Goal: Task Accomplishment & Management: Manage account settings

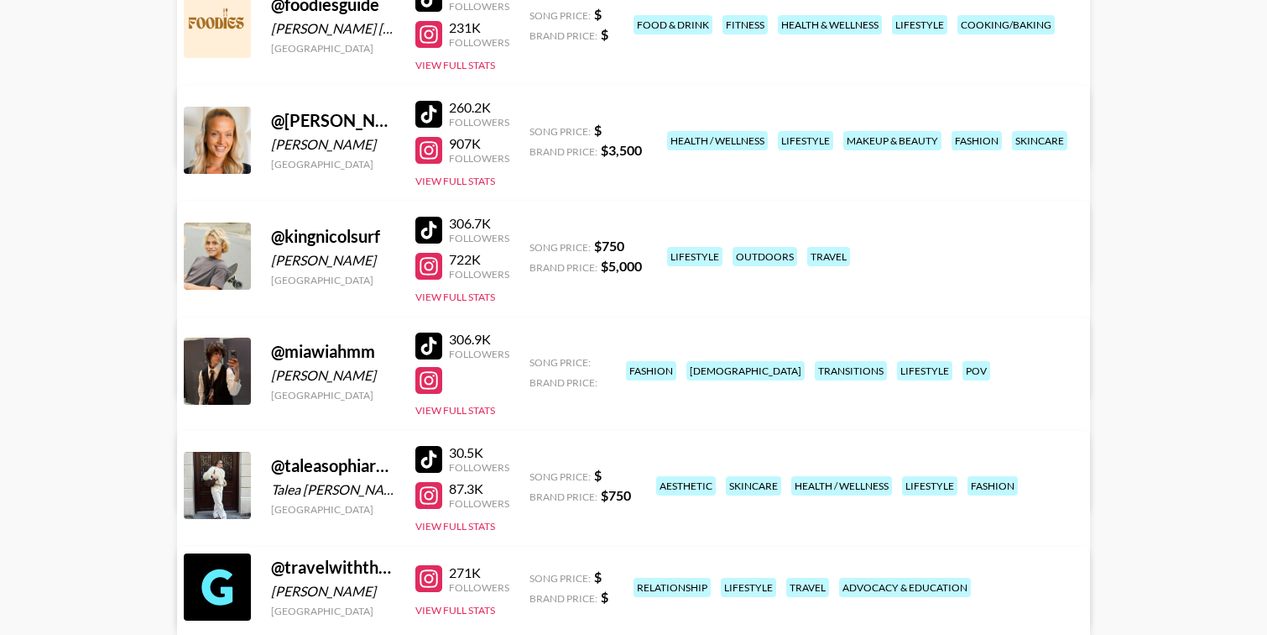
scroll to position [303, 0]
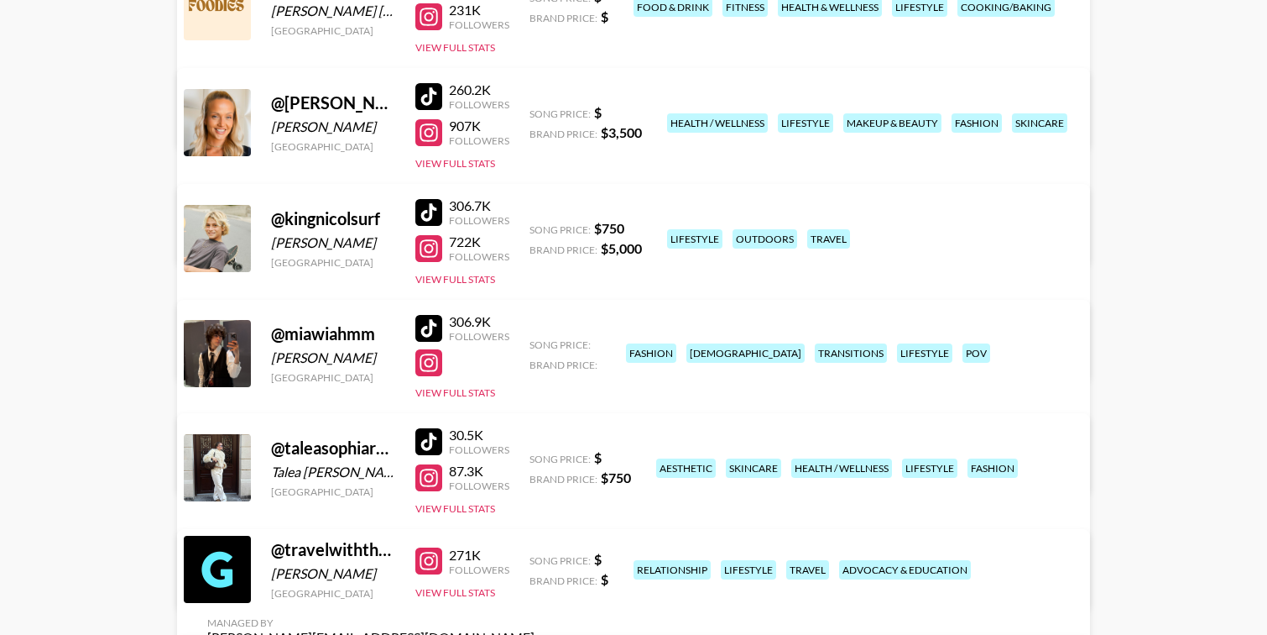
click at [535, 456] on link "View/Edit Details" at bounding box center [370, 464] width 327 height 17
click at [535, 342] on link "View/Edit Details" at bounding box center [370, 350] width 327 height 17
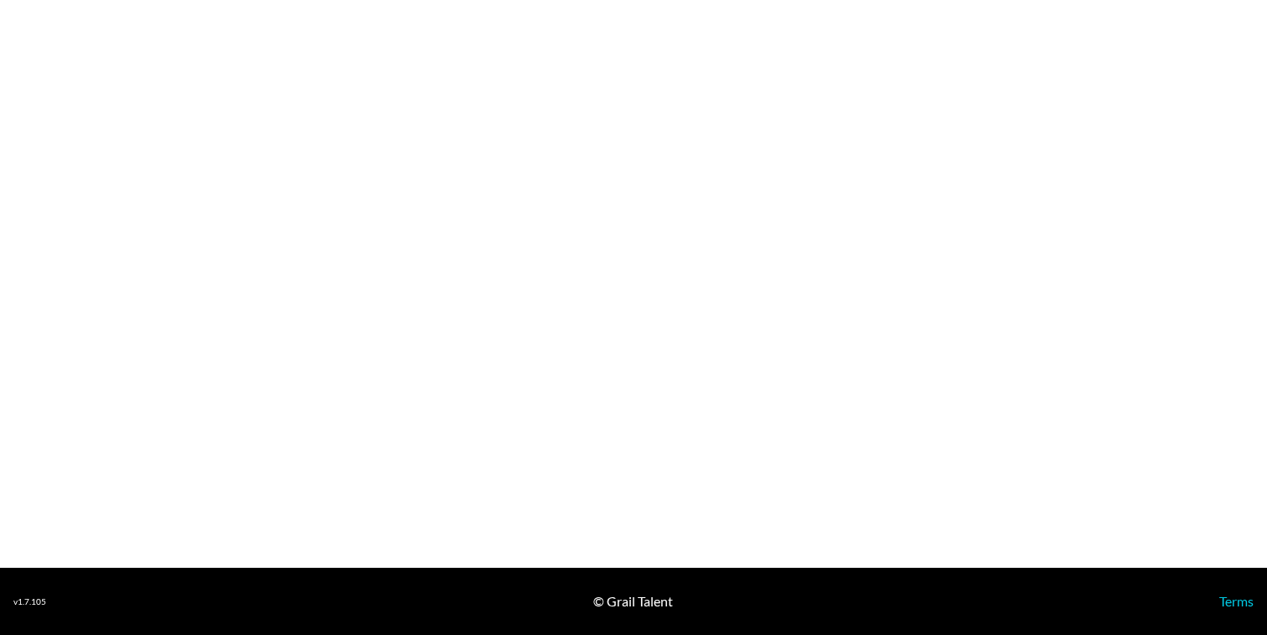
select select "USD"
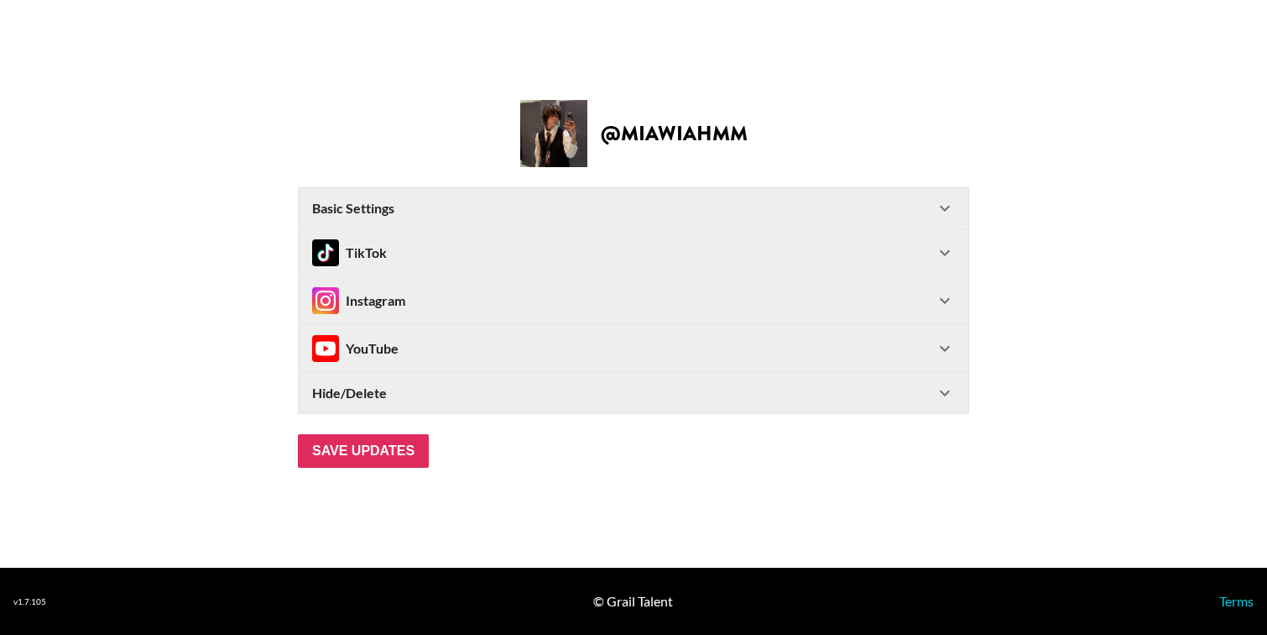
click at [407, 247] on div "TikTok" at bounding box center [623, 252] width 623 height 27
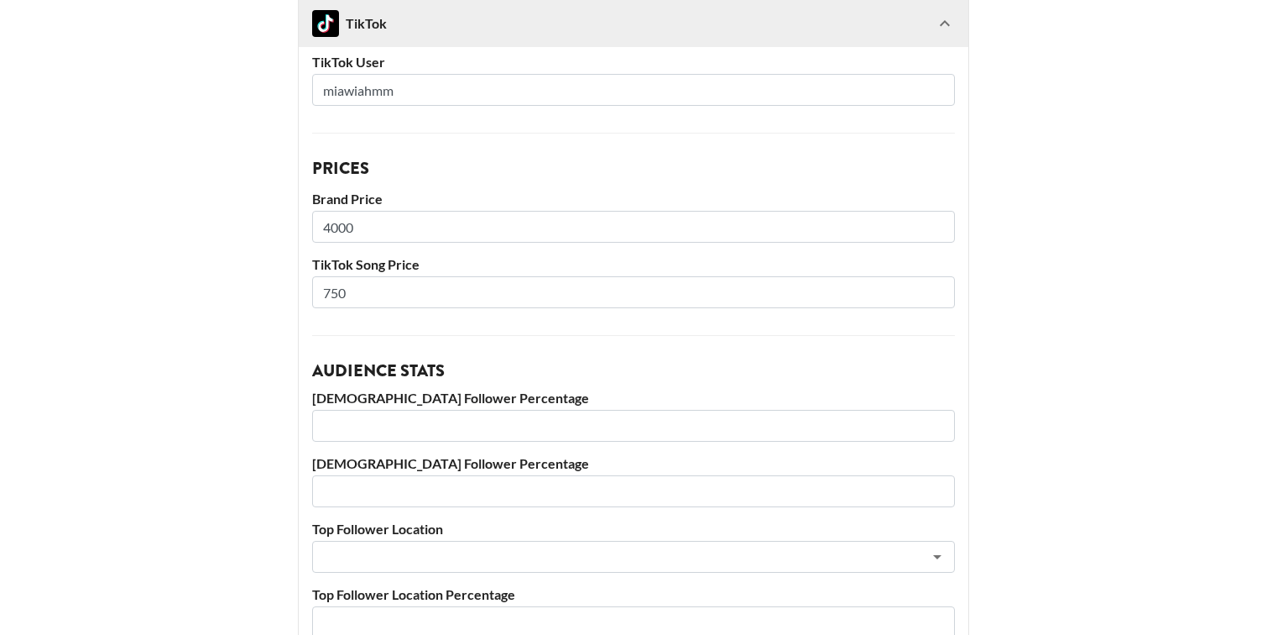
scroll to position [185, 0]
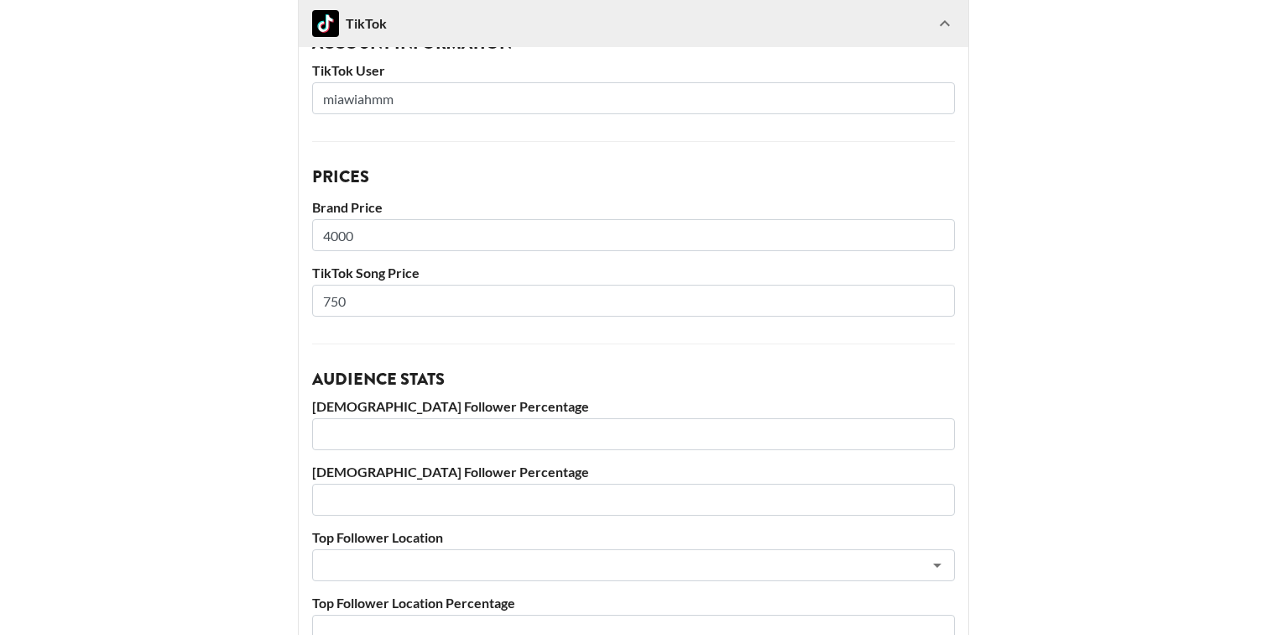
drag, startPoint x: 362, startPoint y: 304, endPoint x: 273, endPoint y: 304, distance: 89.0
click at [273, 304] on main "@ miawiahmm Basic Settings Airtable ID: rec5iiV26jo6De3Jl Manager(s) clarissa.l…" at bounding box center [633, 418] width 1240 height 1154
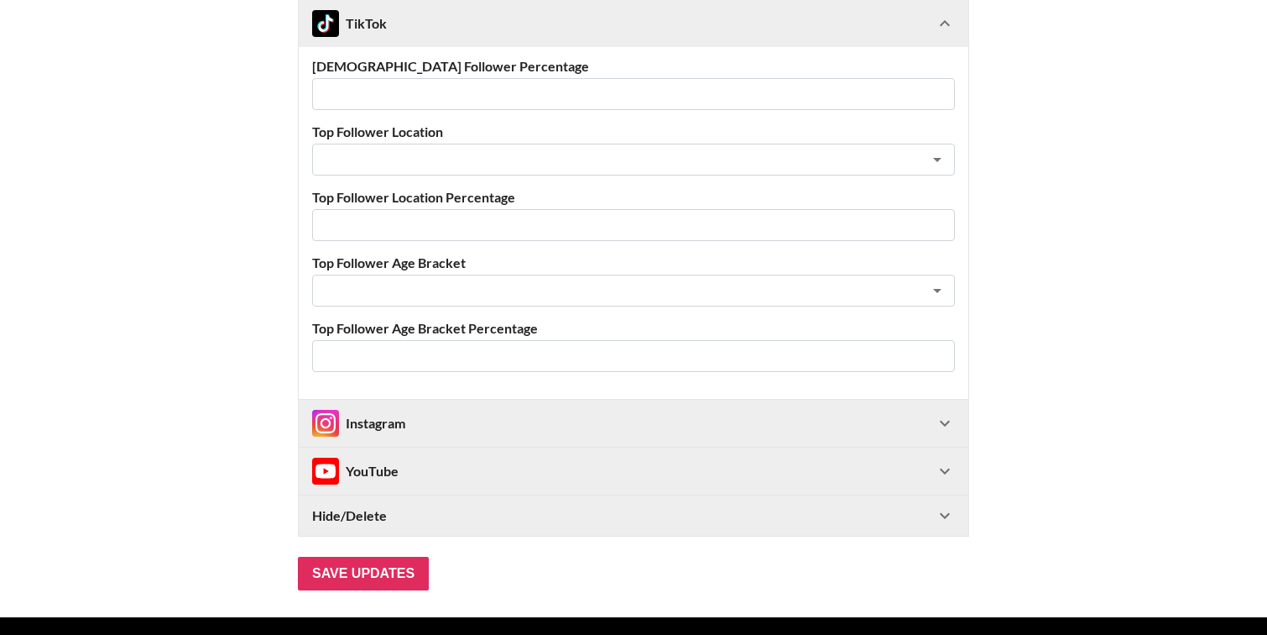
scroll to position [640, 0]
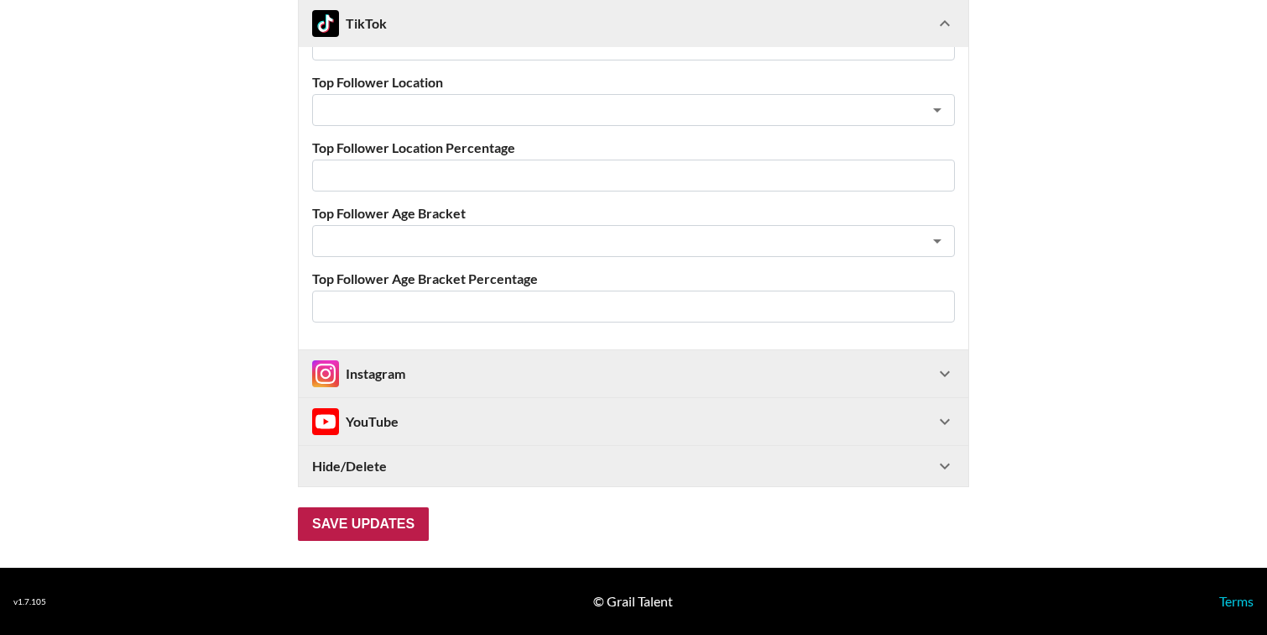
type input "300"
click at [367, 528] on input "Save Updates" at bounding box center [363, 524] width 131 height 34
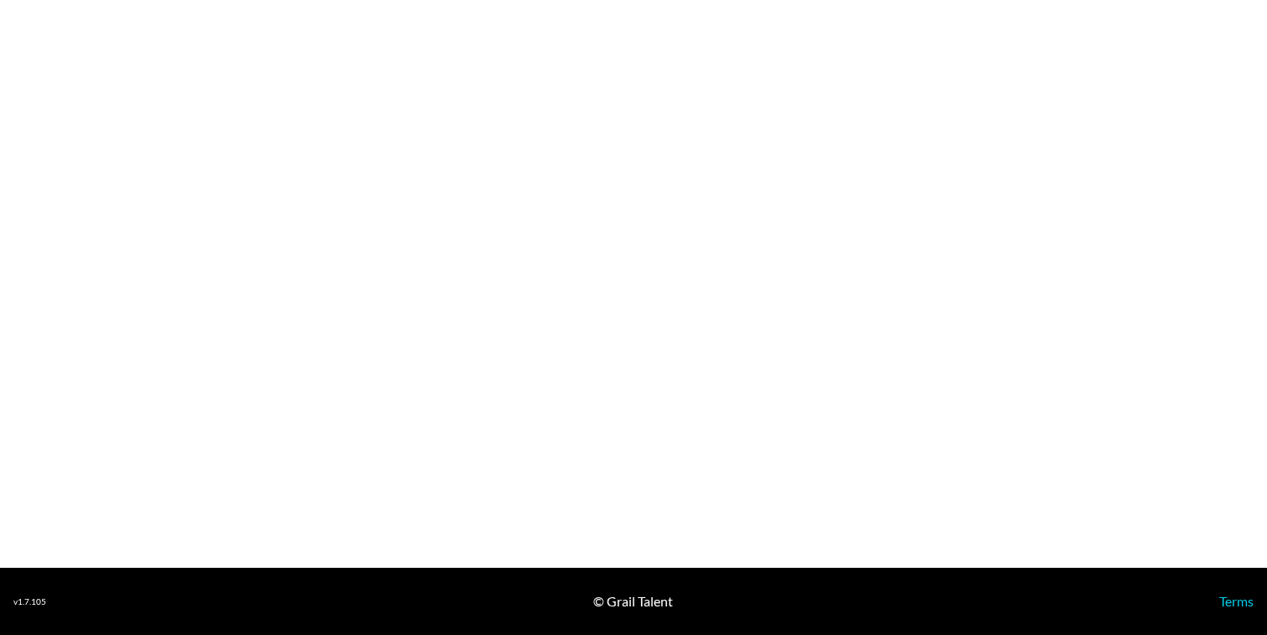
select select "USD"
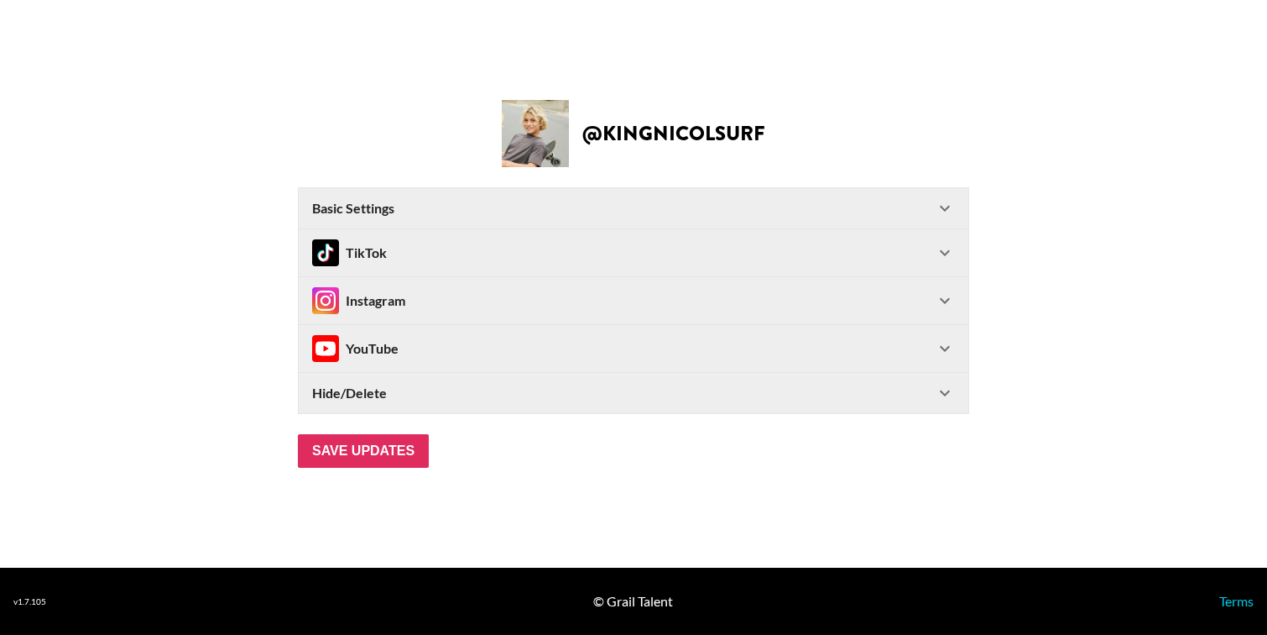
click at [414, 307] on div "Instagram" at bounding box center [623, 300] width 623 height 27
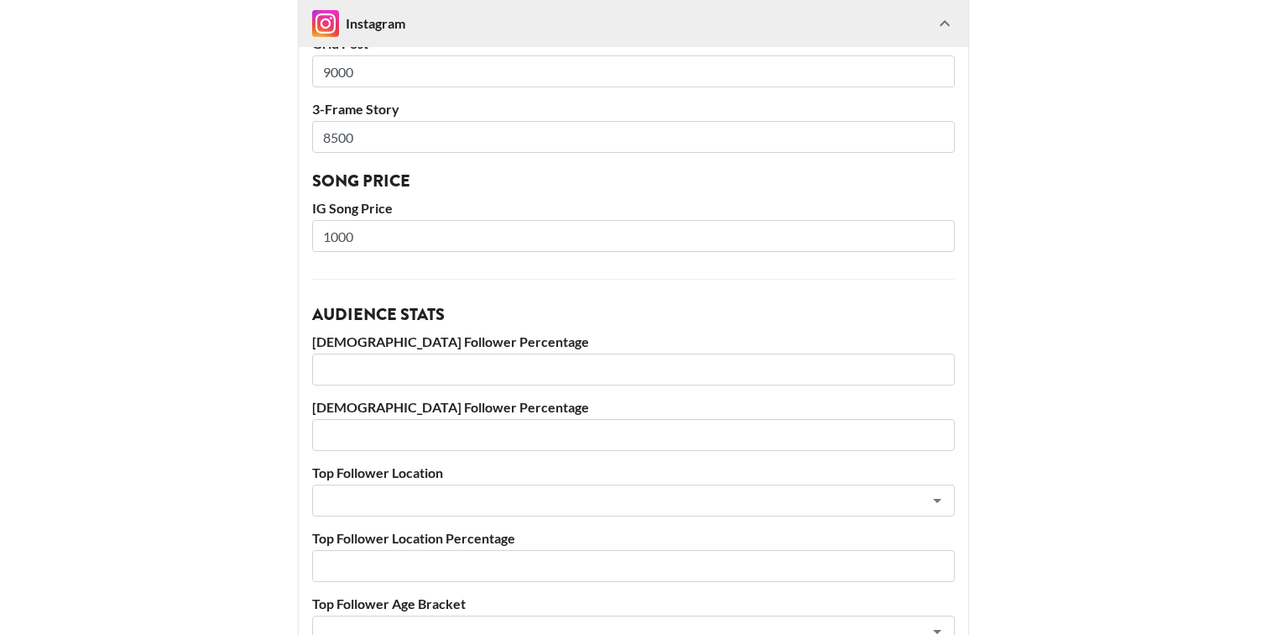
scroll to position [502, 0]
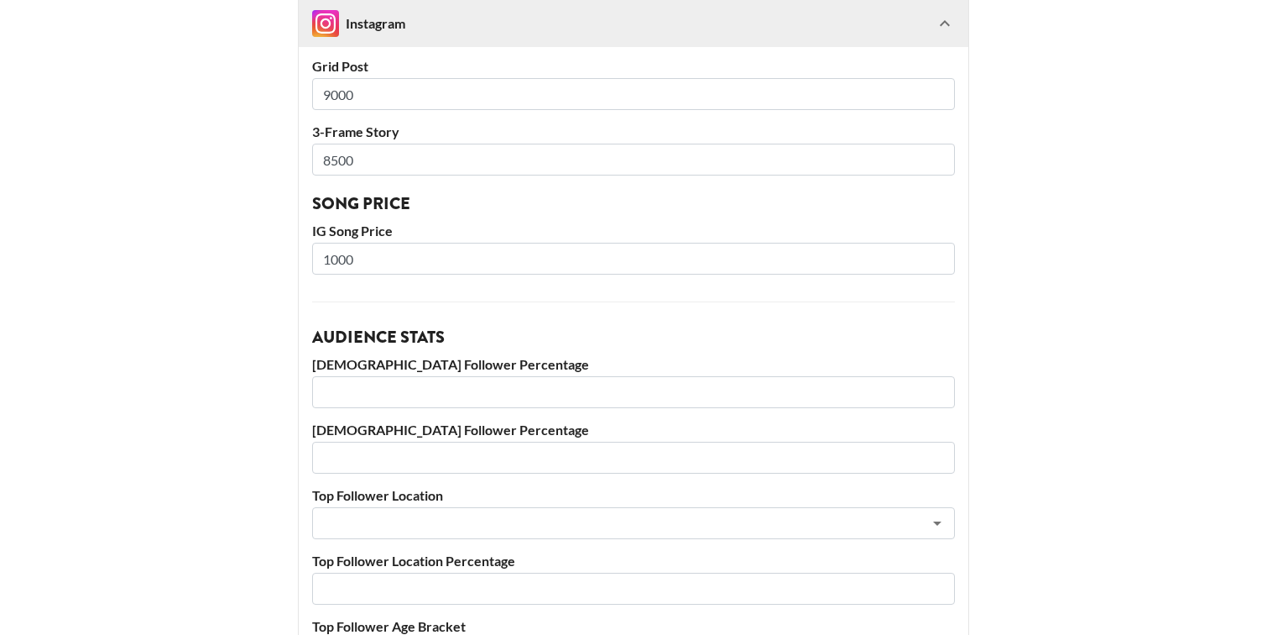
drag, startPoint x: 381, startPoint y: 264, endPoint x: 257, endPoint y: 262, distance: 124.2
click at [257, 262] on main "@ kingnicolsurf Basic Settings Airtable ID: recNoOHn30tRfIRPF Manager(s) claris…" at bounding box center [633, 215] width 1240 height 1381
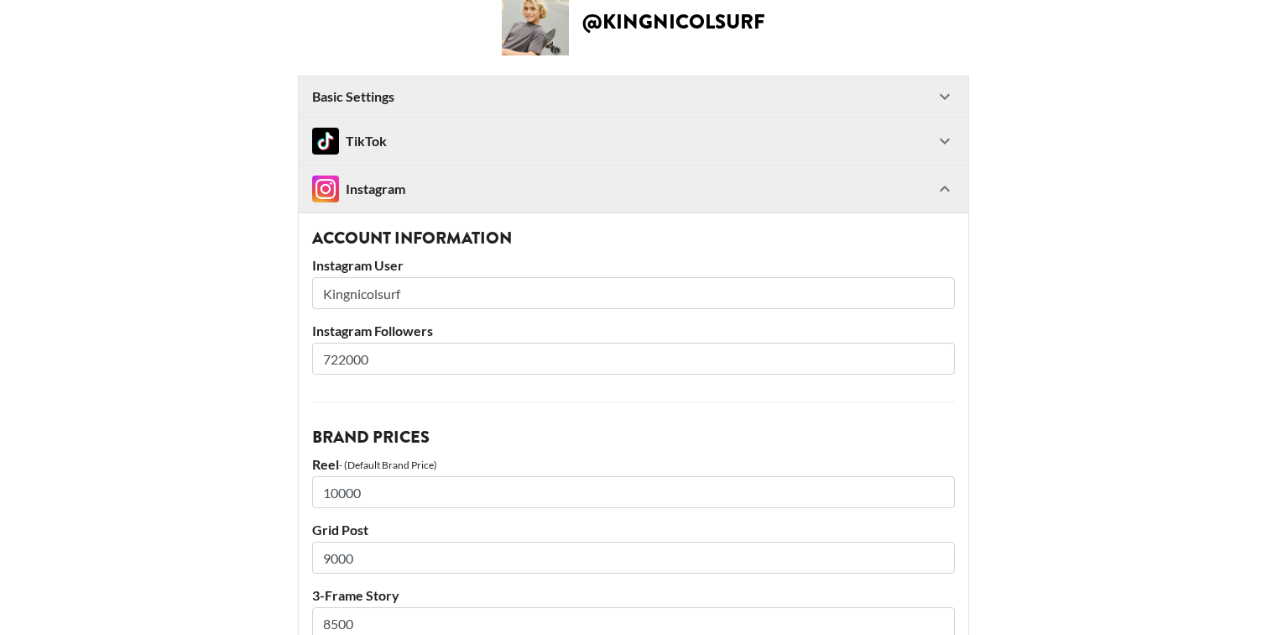
scroll to position [0, 0]
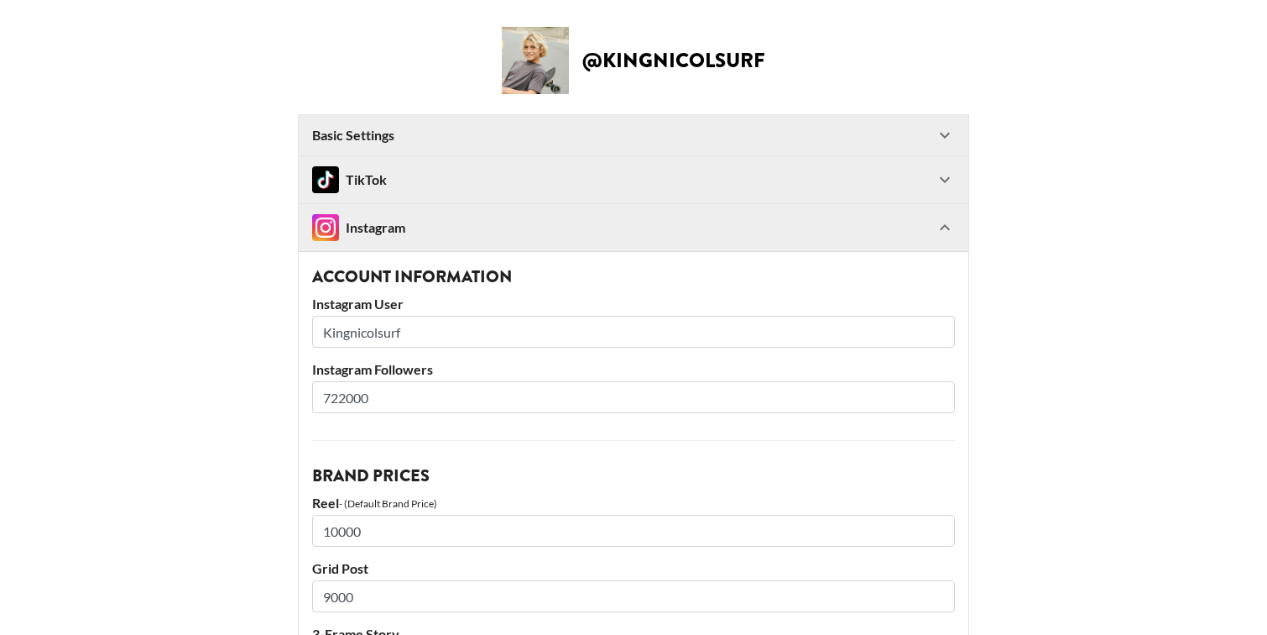
type input "750"
click at [932, 180] on div "TikTok" at bounding box center [623, 179] width 623 height 27
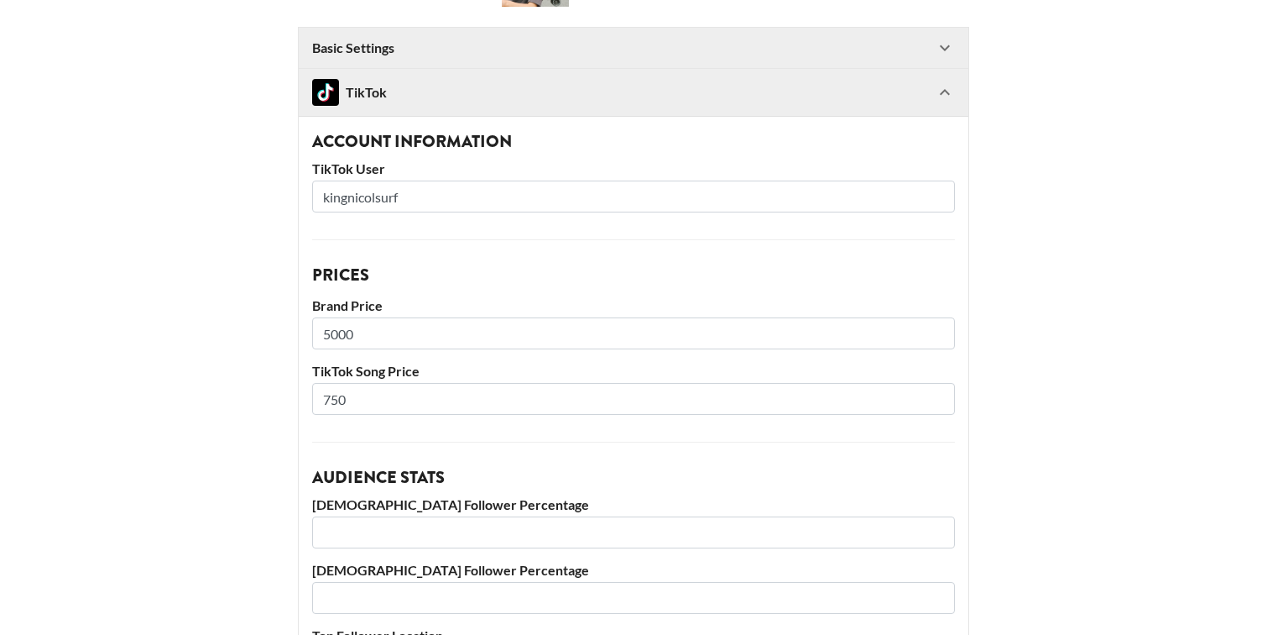
scroll to position [126, 0]
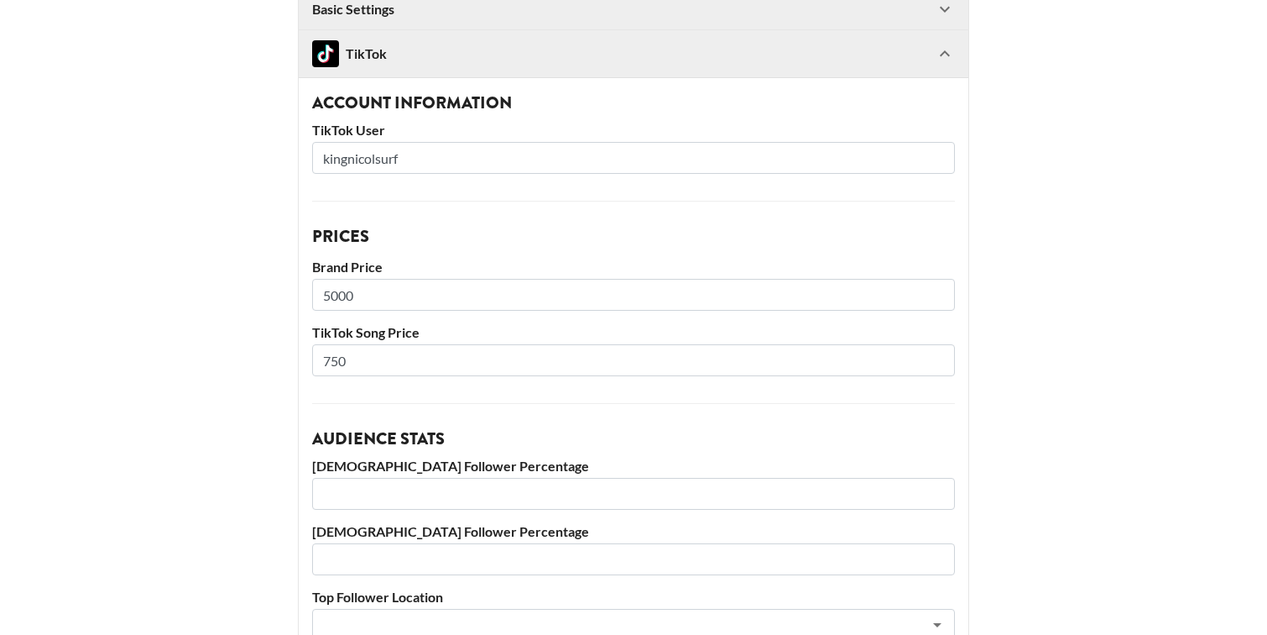
drag, startPoint x: 358, startPoint y: 358, endPoint x: 232, endPoint y: 358, distance: 125.9
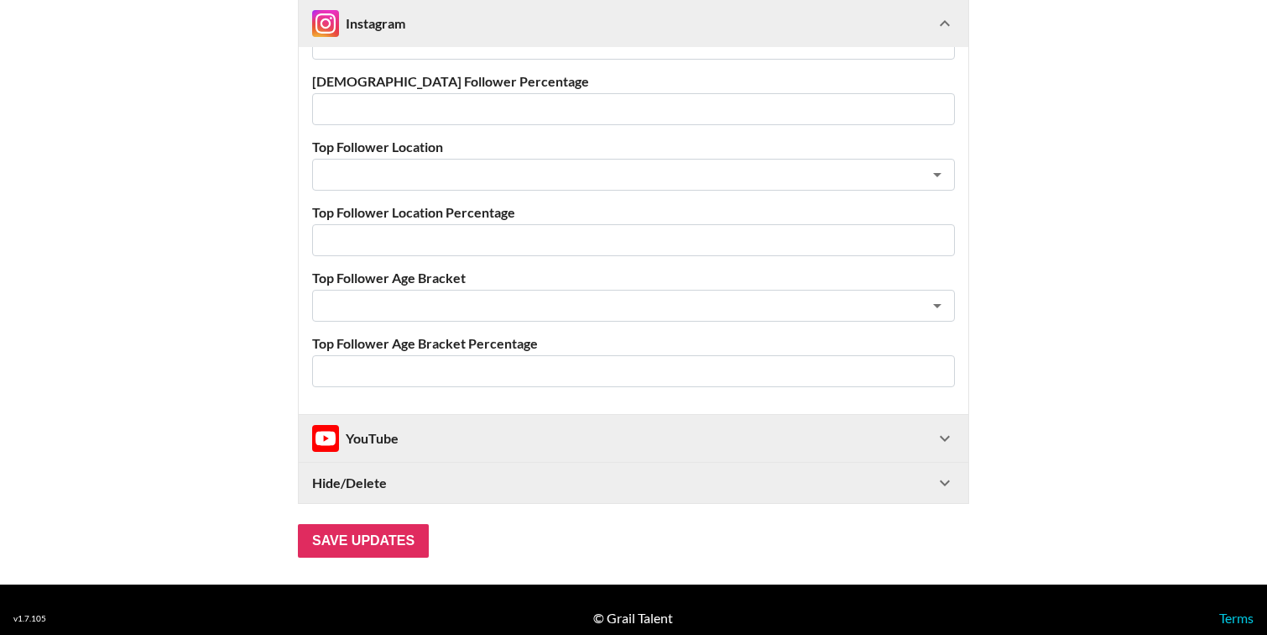
scroll to position [1653, 0]
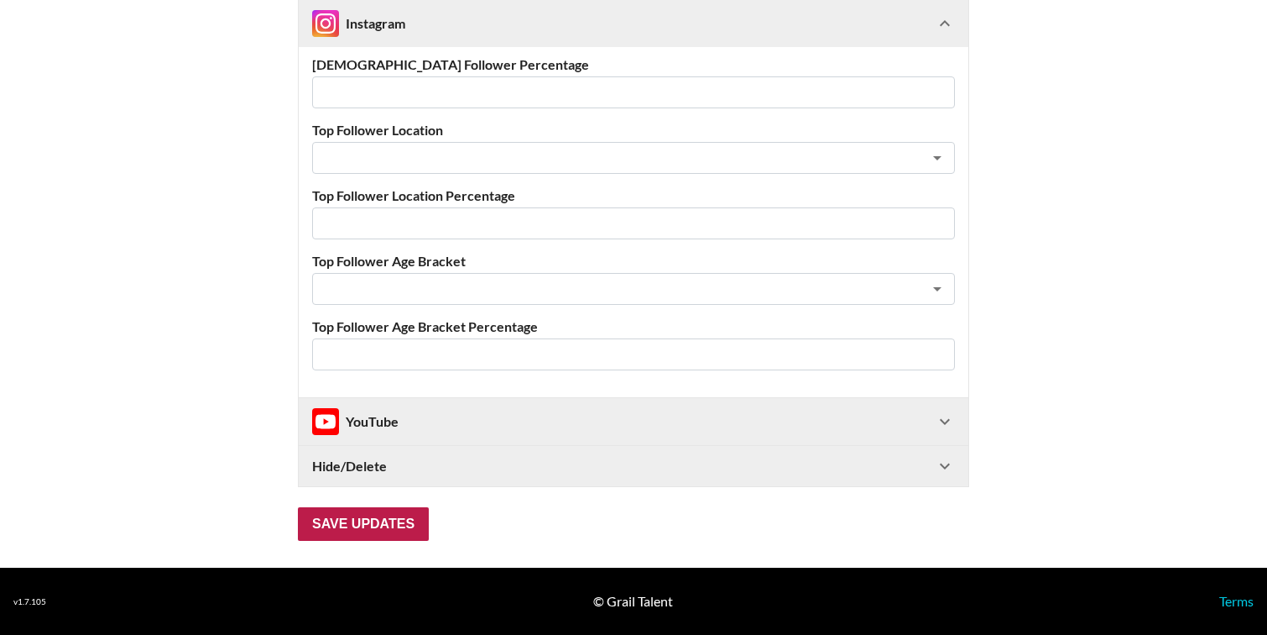
type input "500"
click at [339, 524] on input "Save Updates" at bounding box center [363, 524] width 131 height 34
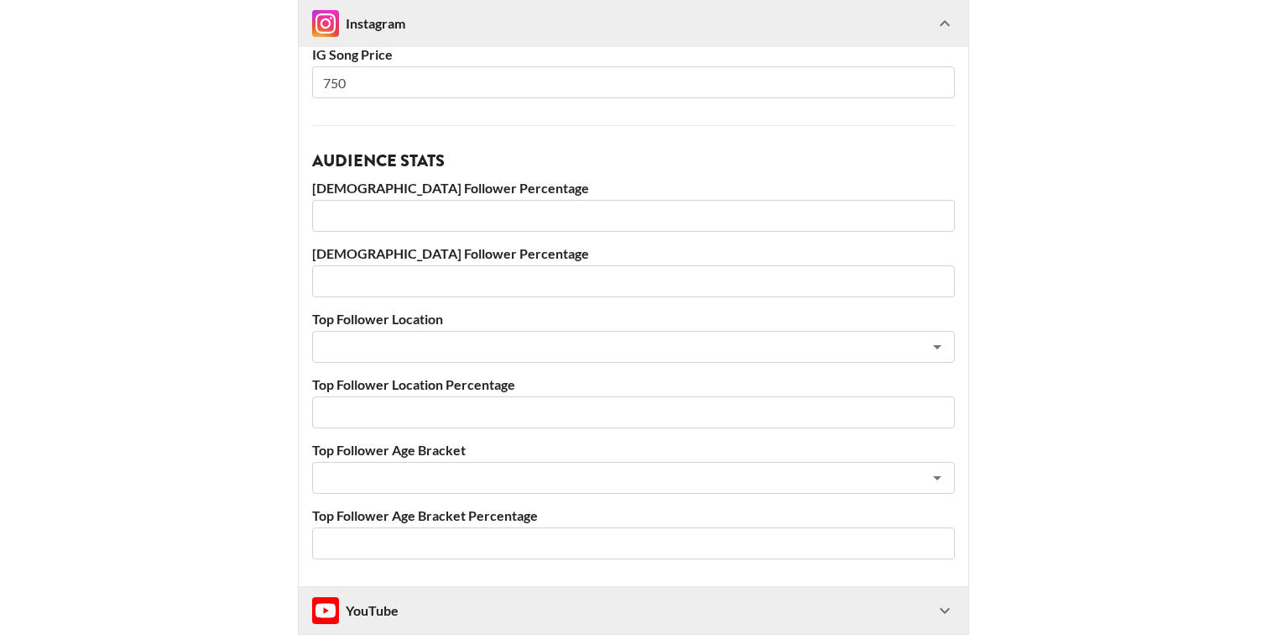
scroll to position [1707, 0]
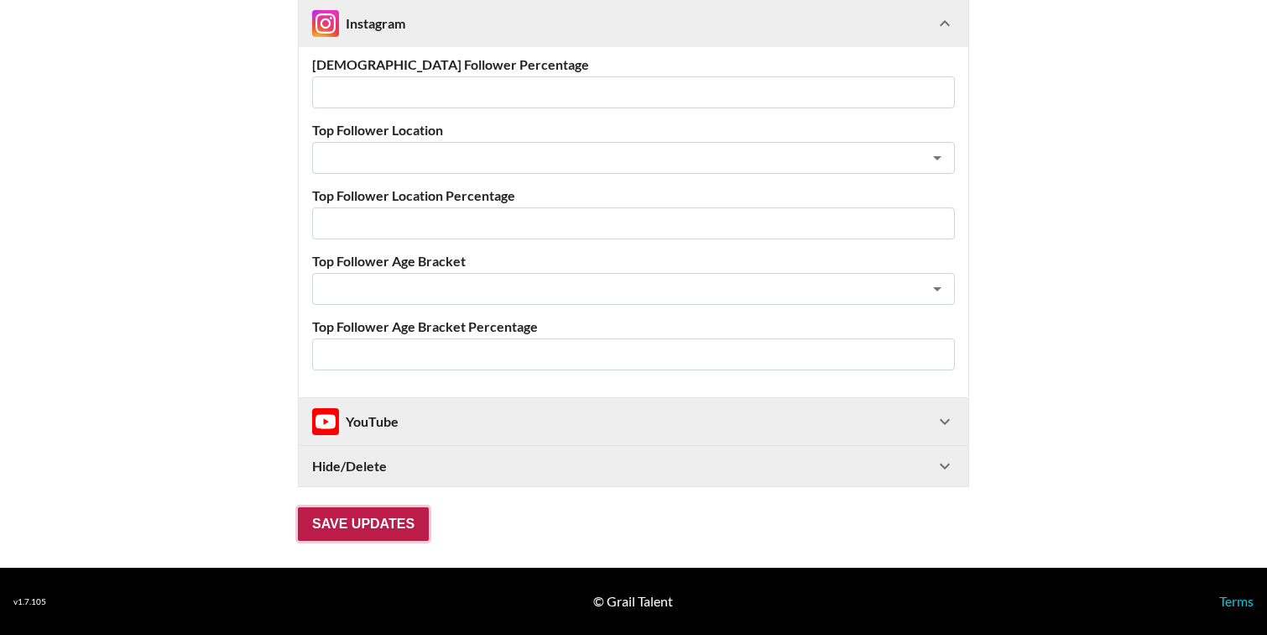
click at [330, 532] on input "Save Updates" at bounding box center [363, 524] width 131 height 34
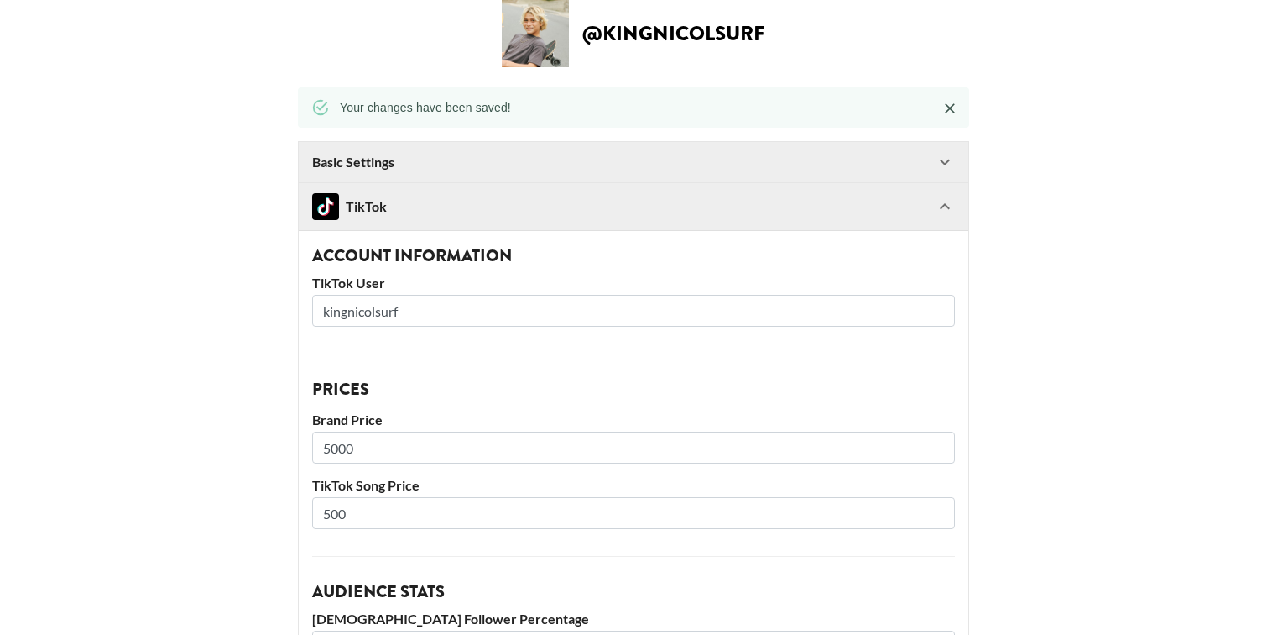
scroll to position [0, 0]
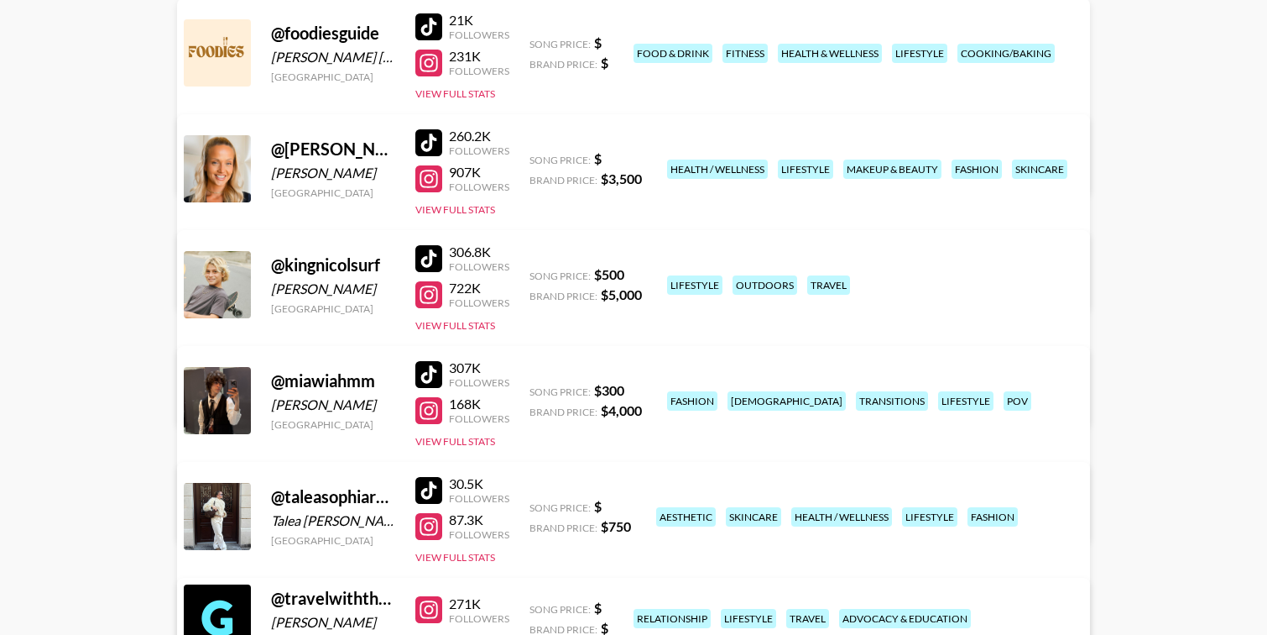
scroll to position [259, 0]
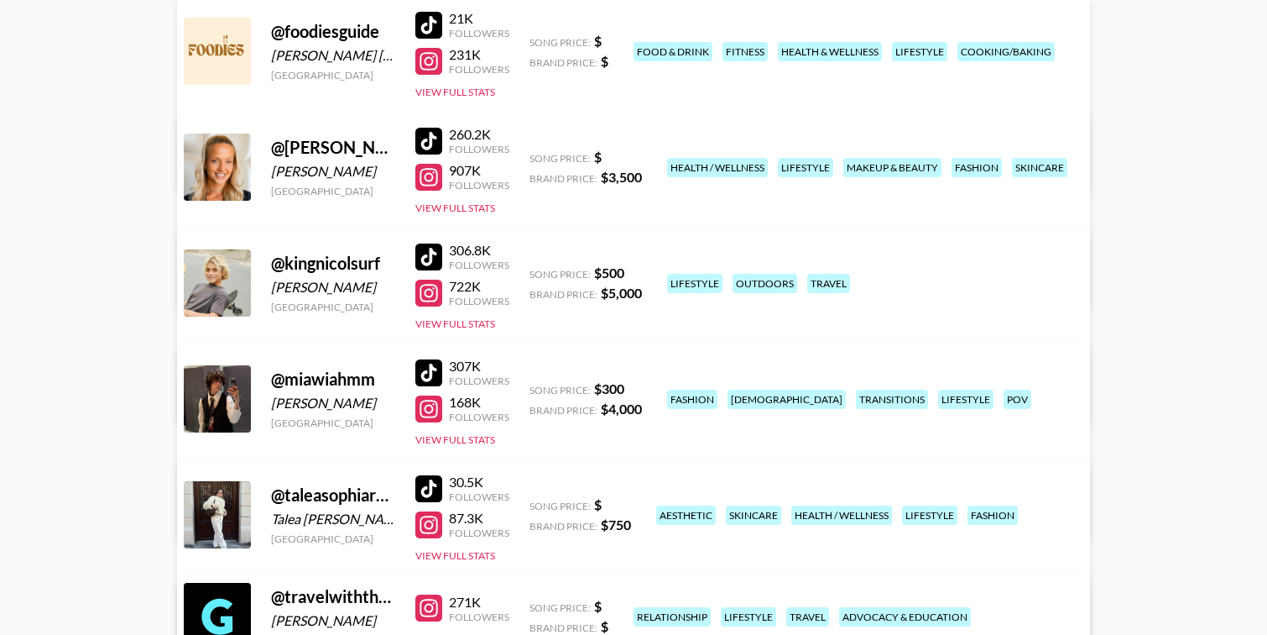
click at [436, 259] on div at bounding box center [428, 256] width 27 height 27
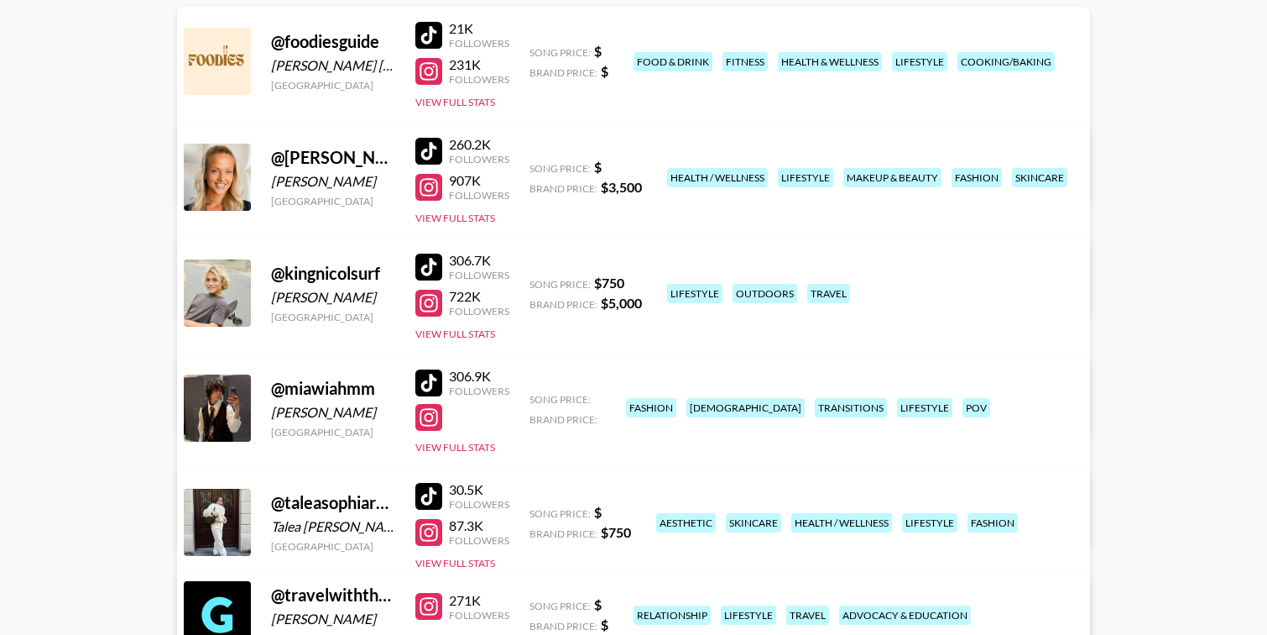
scroll to position [248, 0]
click at [535, 281] on link "View/Edit Details" at bounding box center [370, 289] width 327 height 17
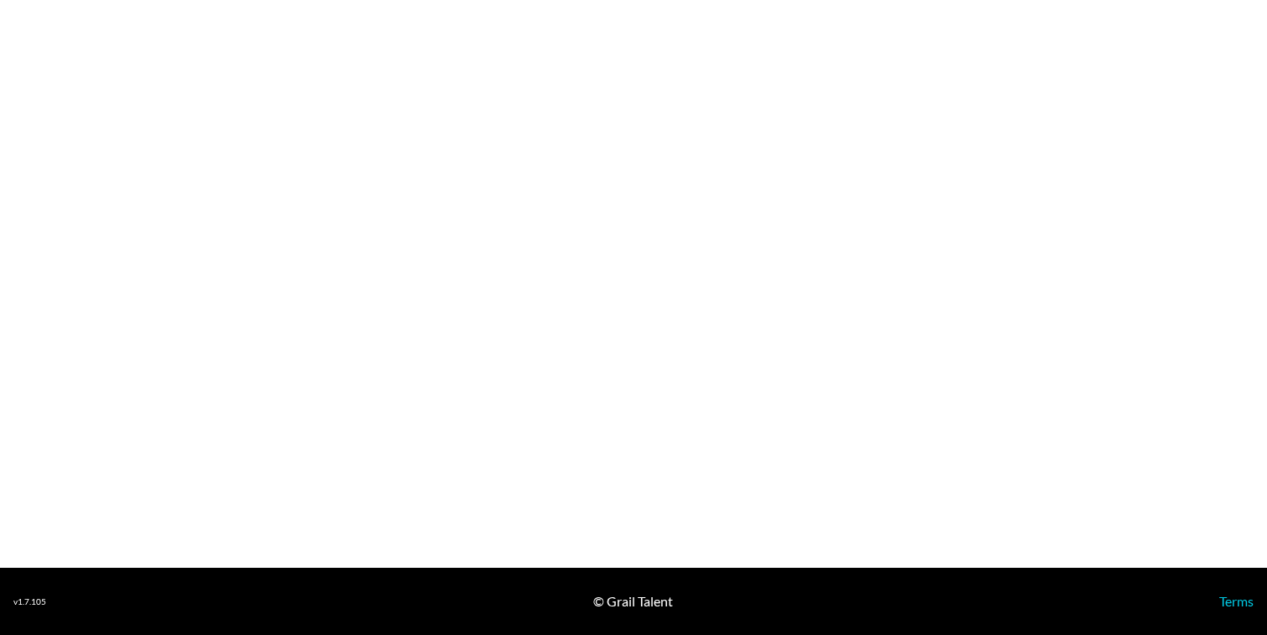
select select "USD"
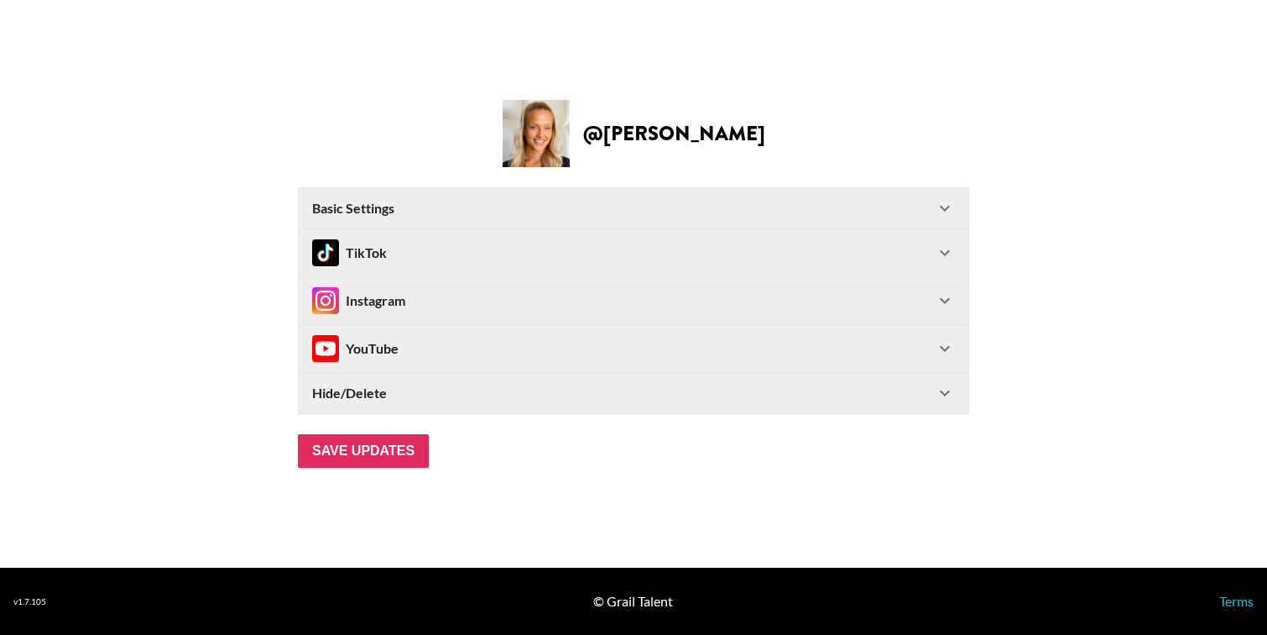
click at [456, 297] on div "Instagram" at bounding box center [623, 300] width 623 height 27
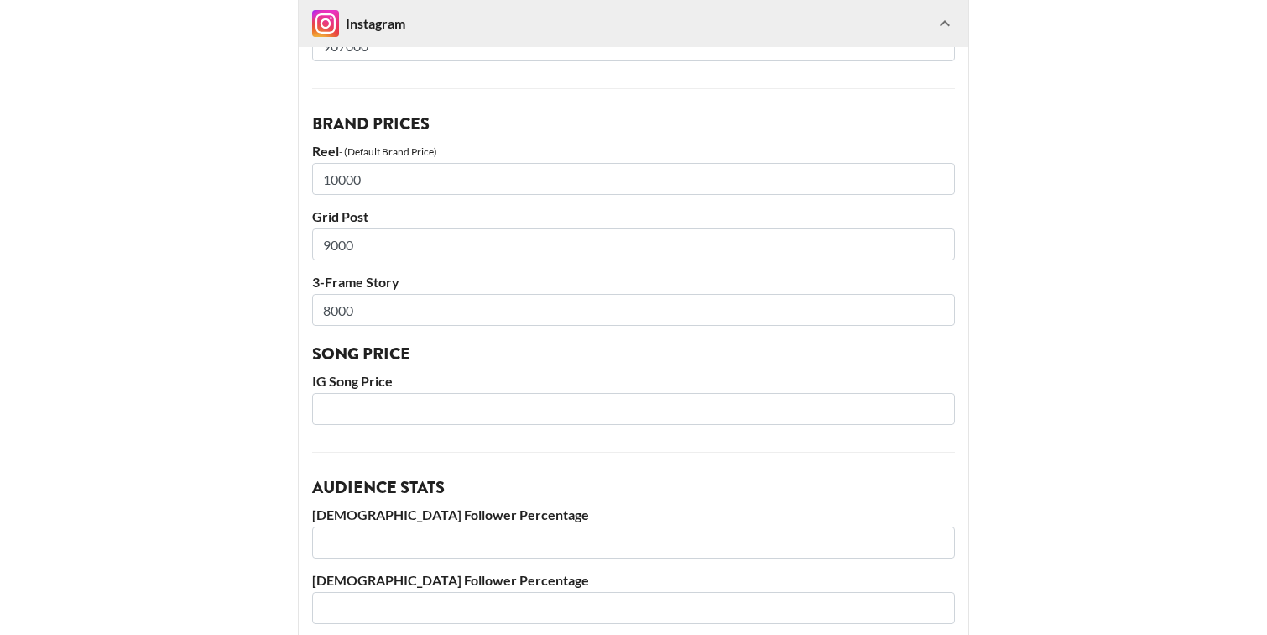
scroll to position [355, 0]
